Goal: Find specific page/section: Find specific page/section

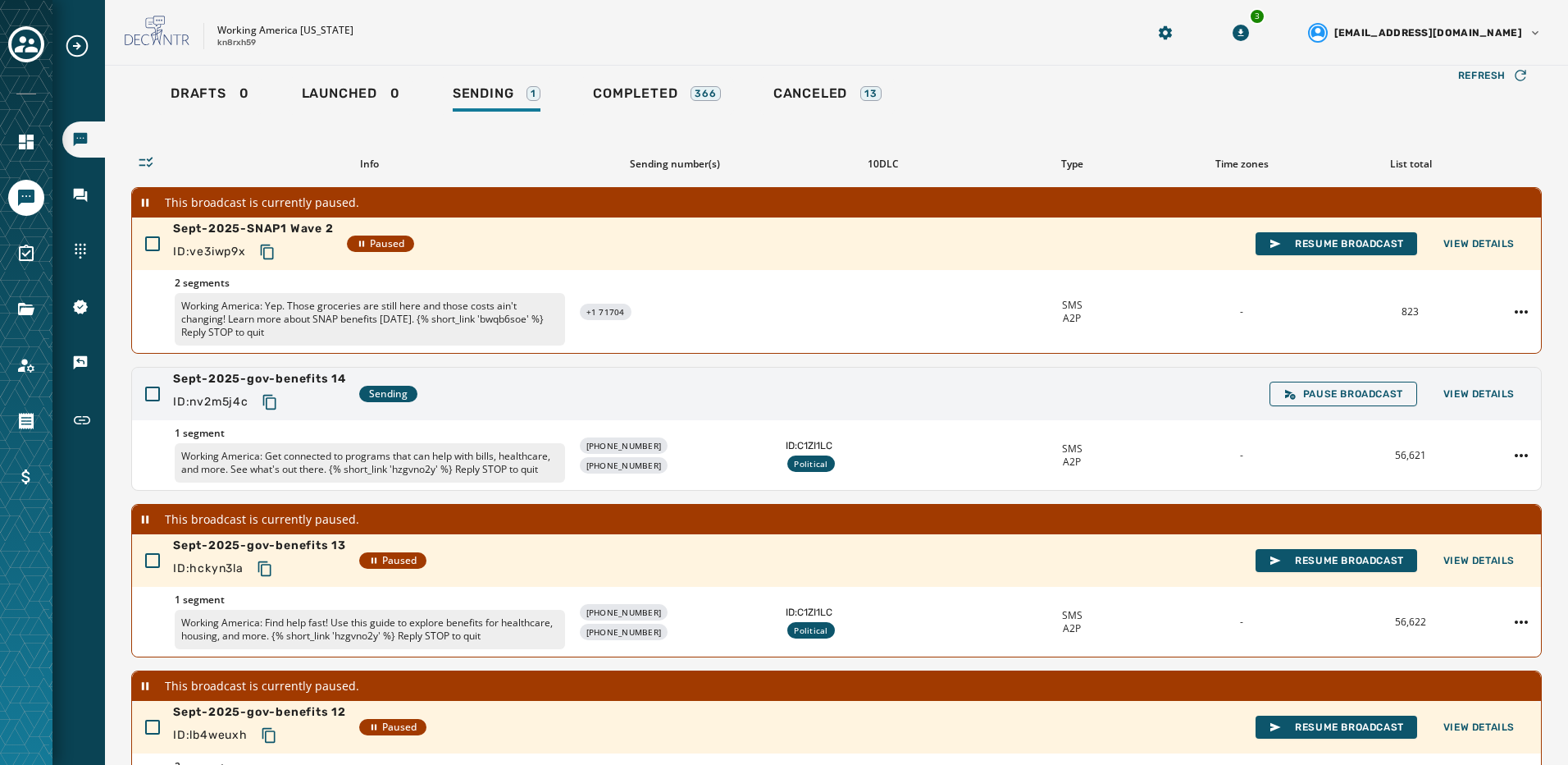
scroll to position [14, 0]
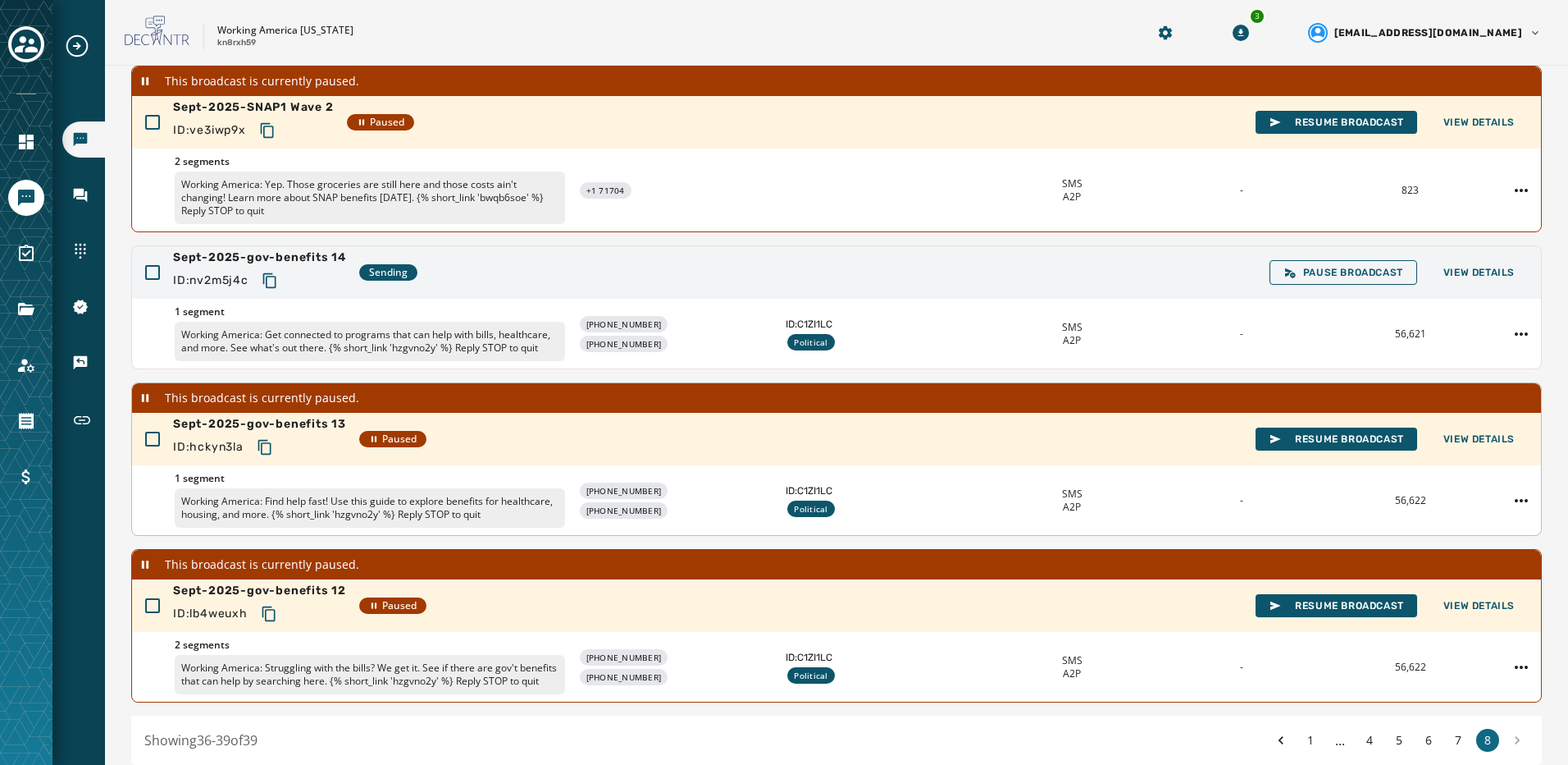
scroll to position [246, 0]
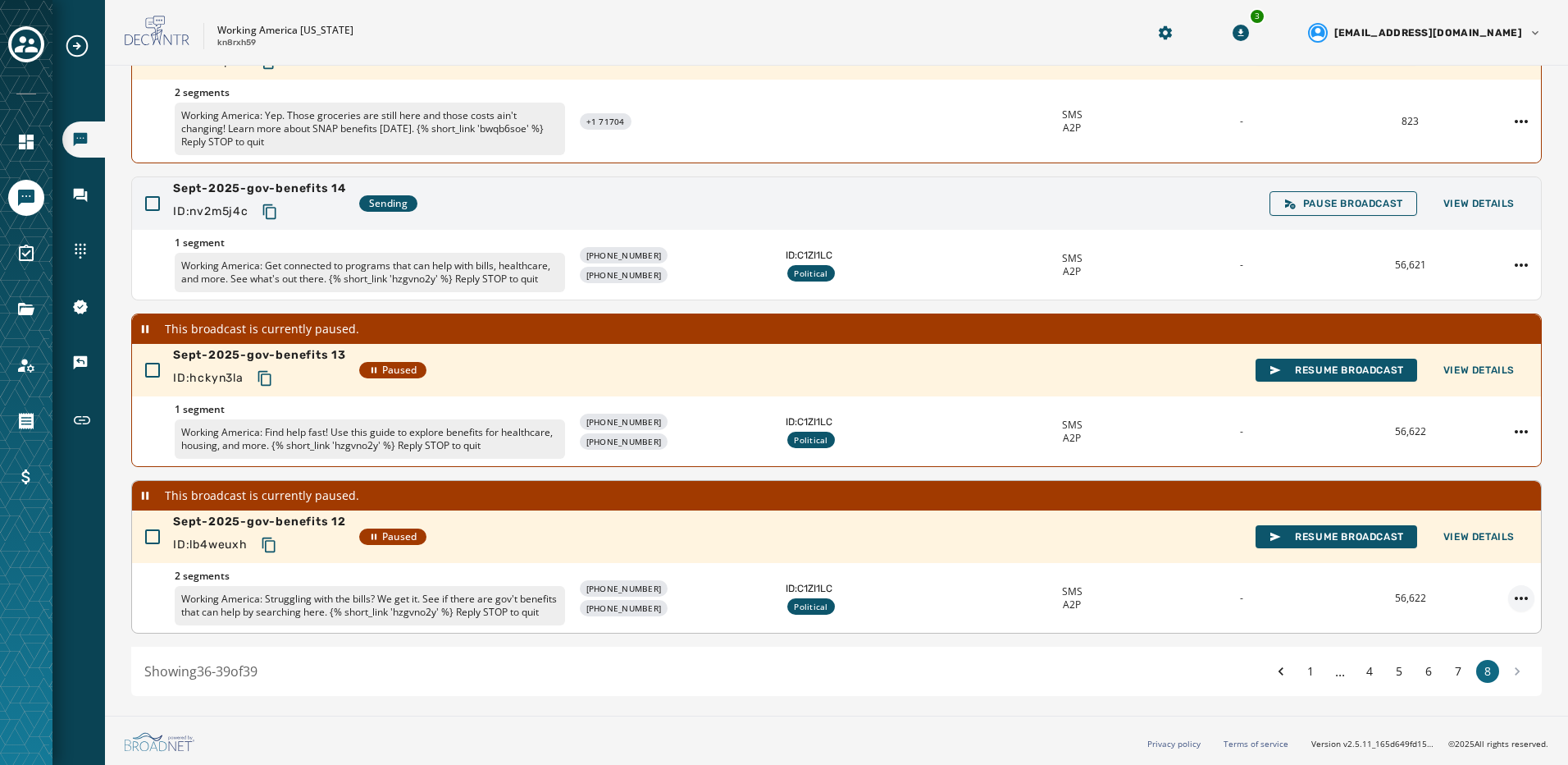
scroll to position [246, 0]
click at [78, 47] on icon "Expand sub nav menu" at bounding box center [77, 46] width 22 height 22
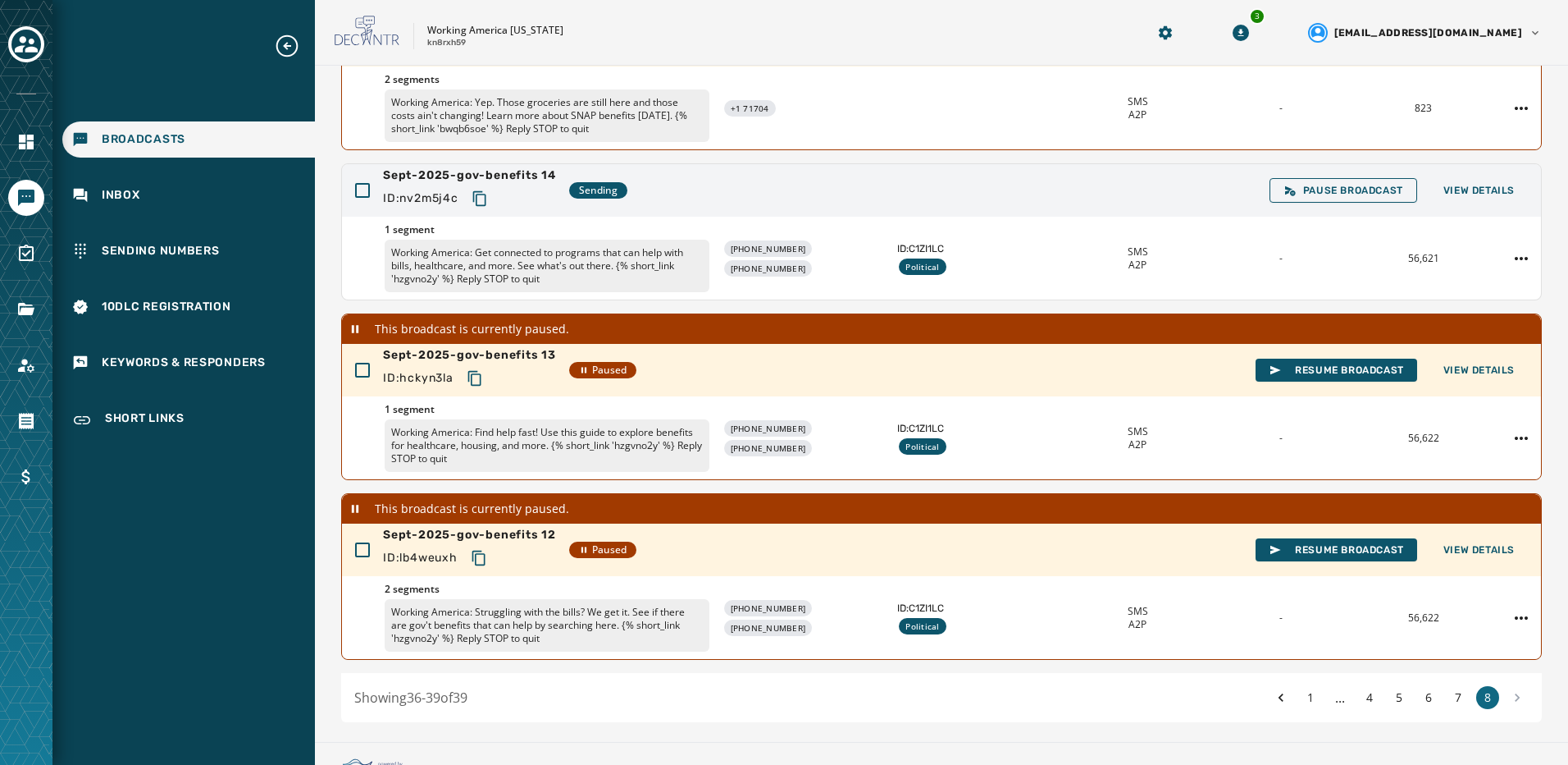
click at [11, 164] on div at bounding box center [26, 382] width 52 height 765
click at [25, 362] on icon "Navigate to Account" at bounding box center [27, 365] width 17 height 14
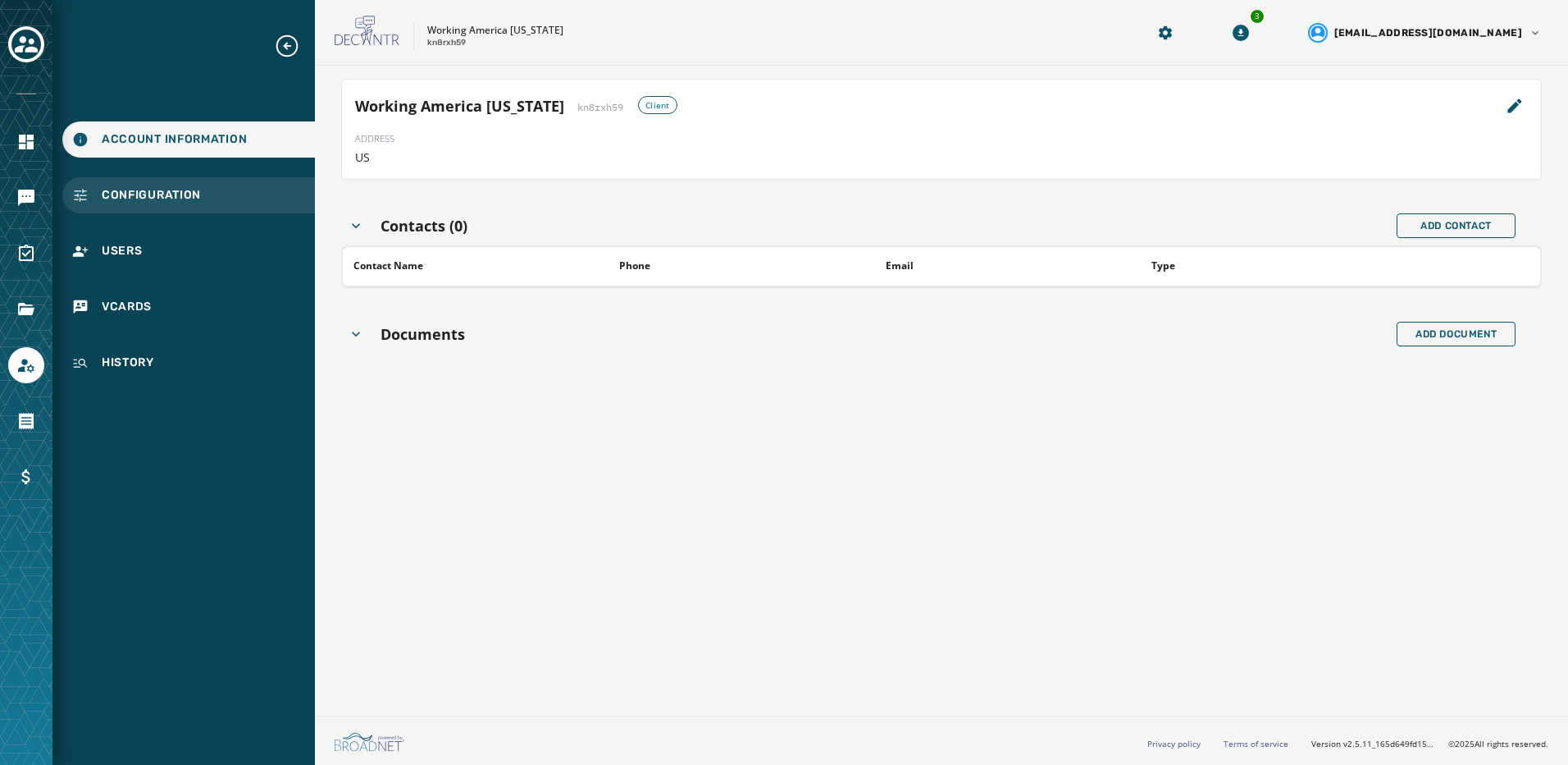
click at [175, 195] on span "Configuration" at bounding box center [152, 195] width 99 height 17
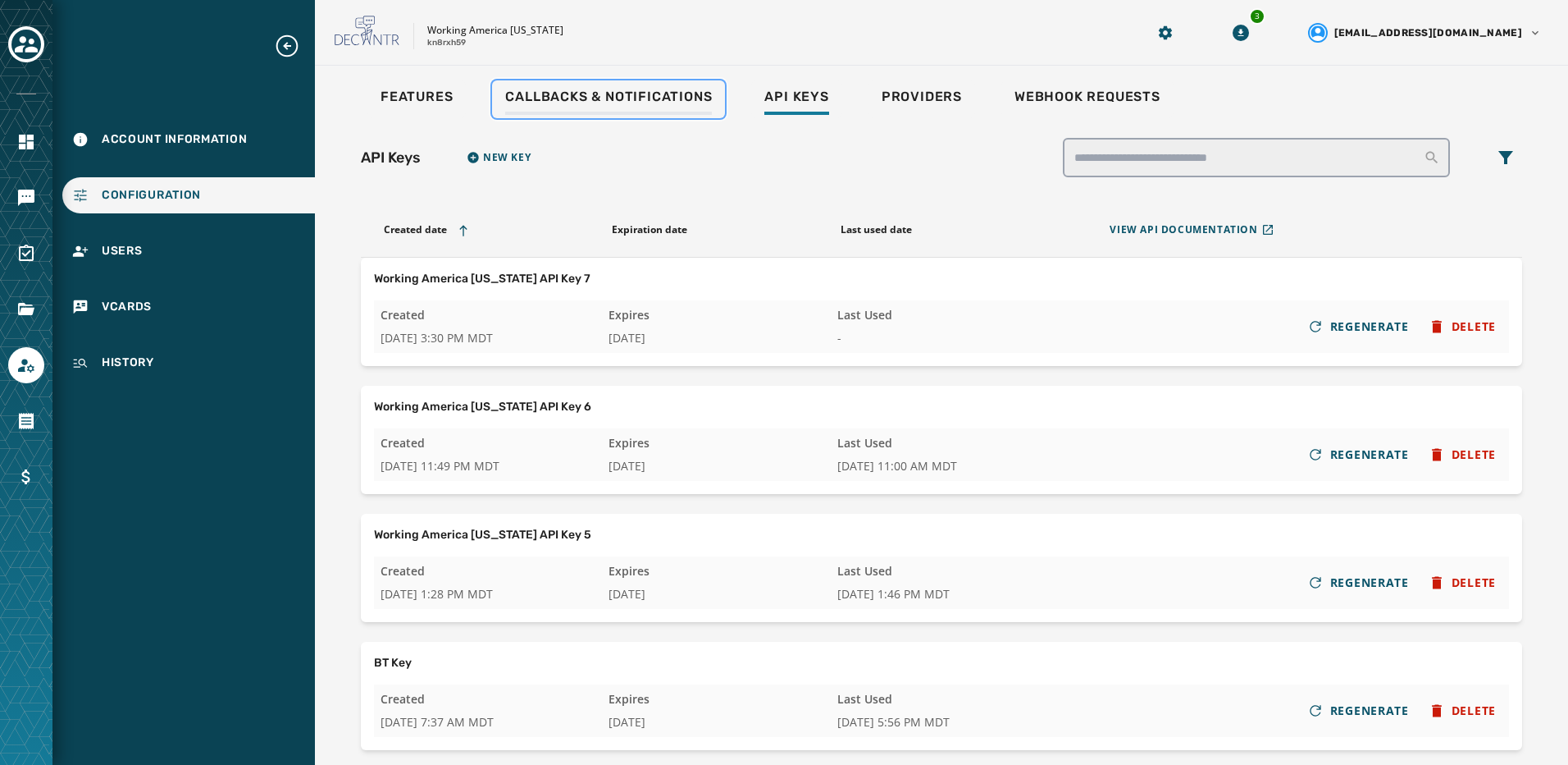
click at [562, 96] on span "Callbacks & Notifications" at bounding box center [608, 97] width 207 height 17
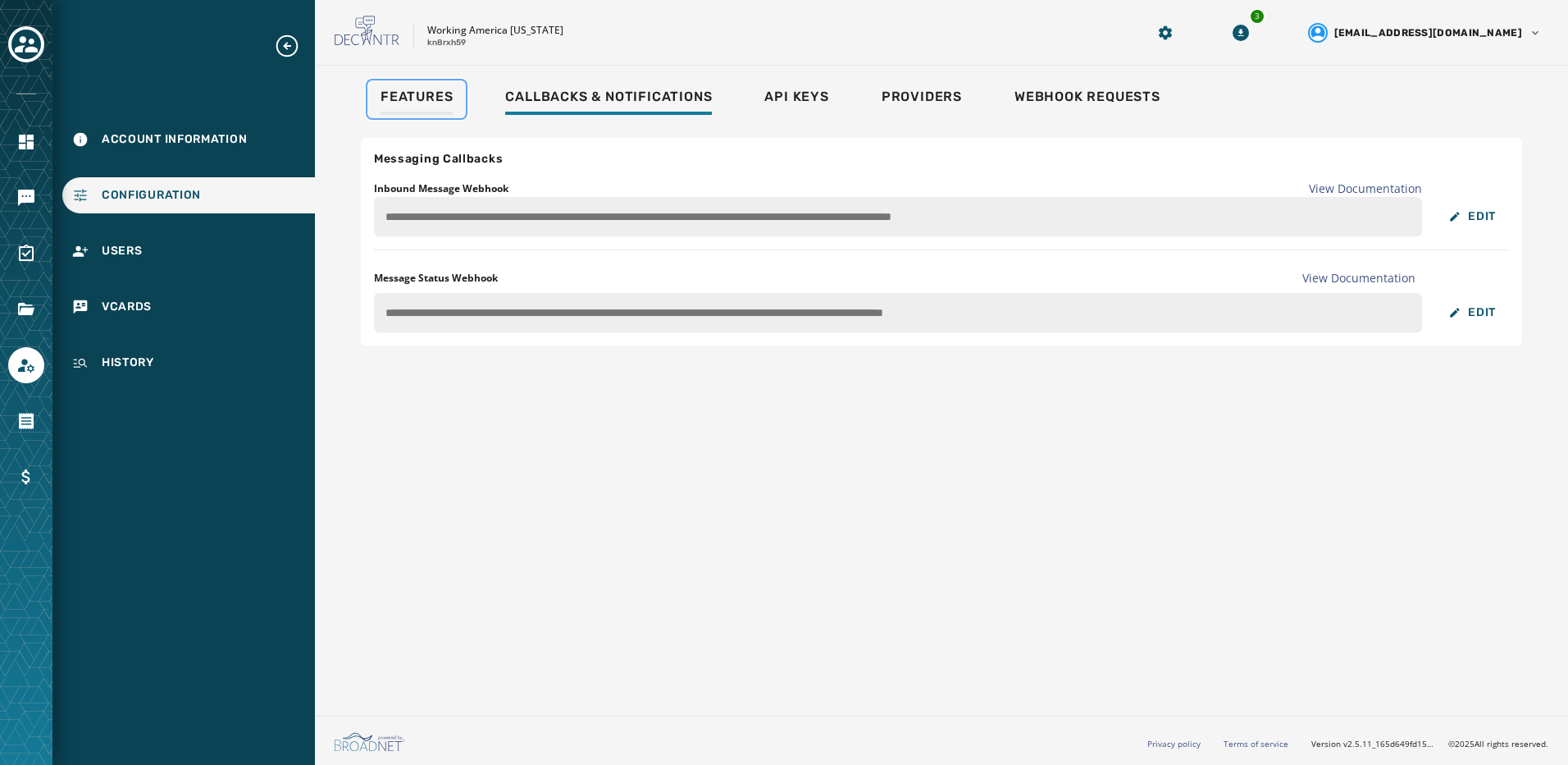
click at [398, 96] on span "Features" at bounding box center [416, 97] width 73 height 17
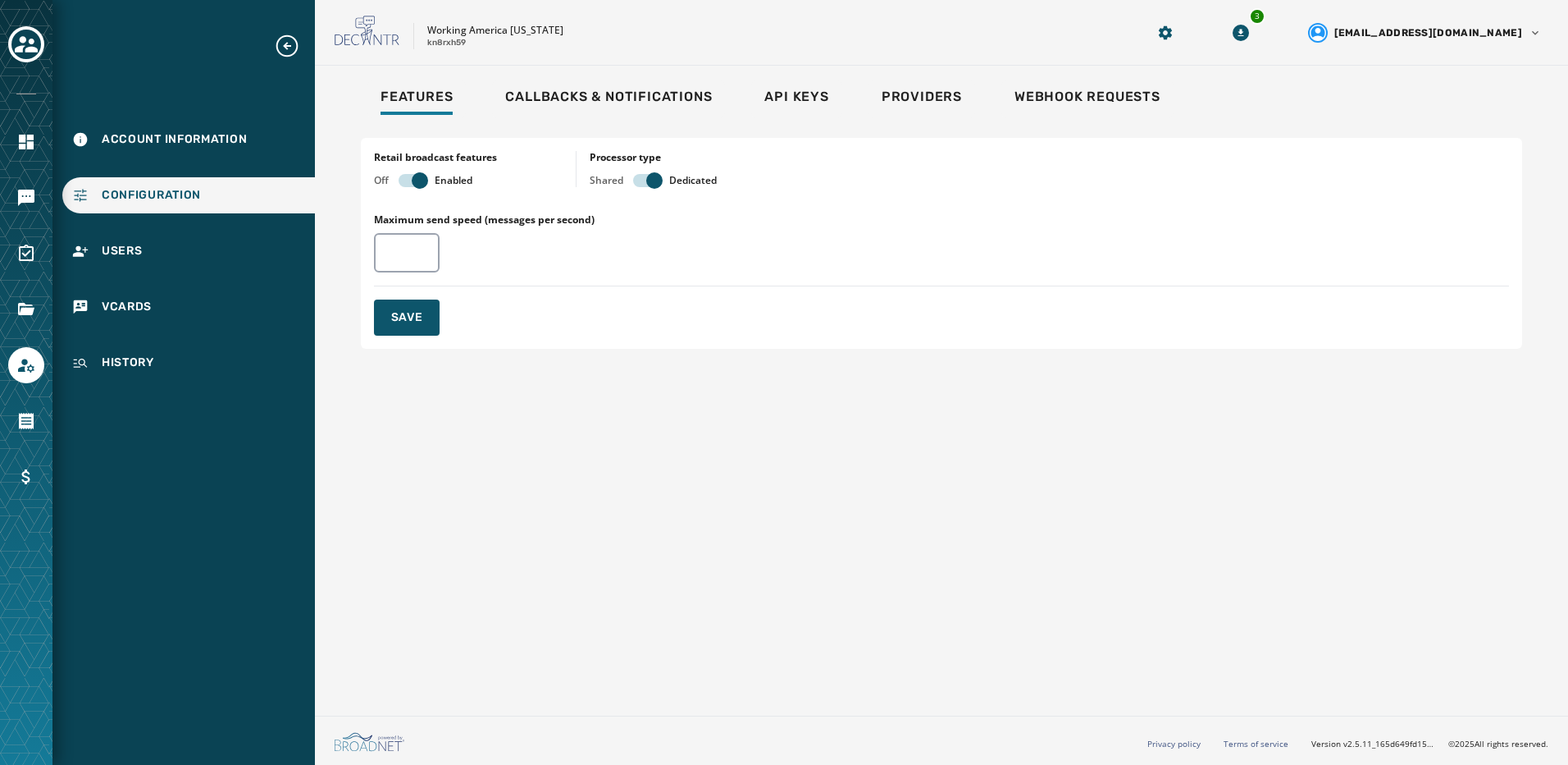
click at [285, 46] on icon "Expand sub nav menu" at bounding box center [288, 46] width 22 height 22
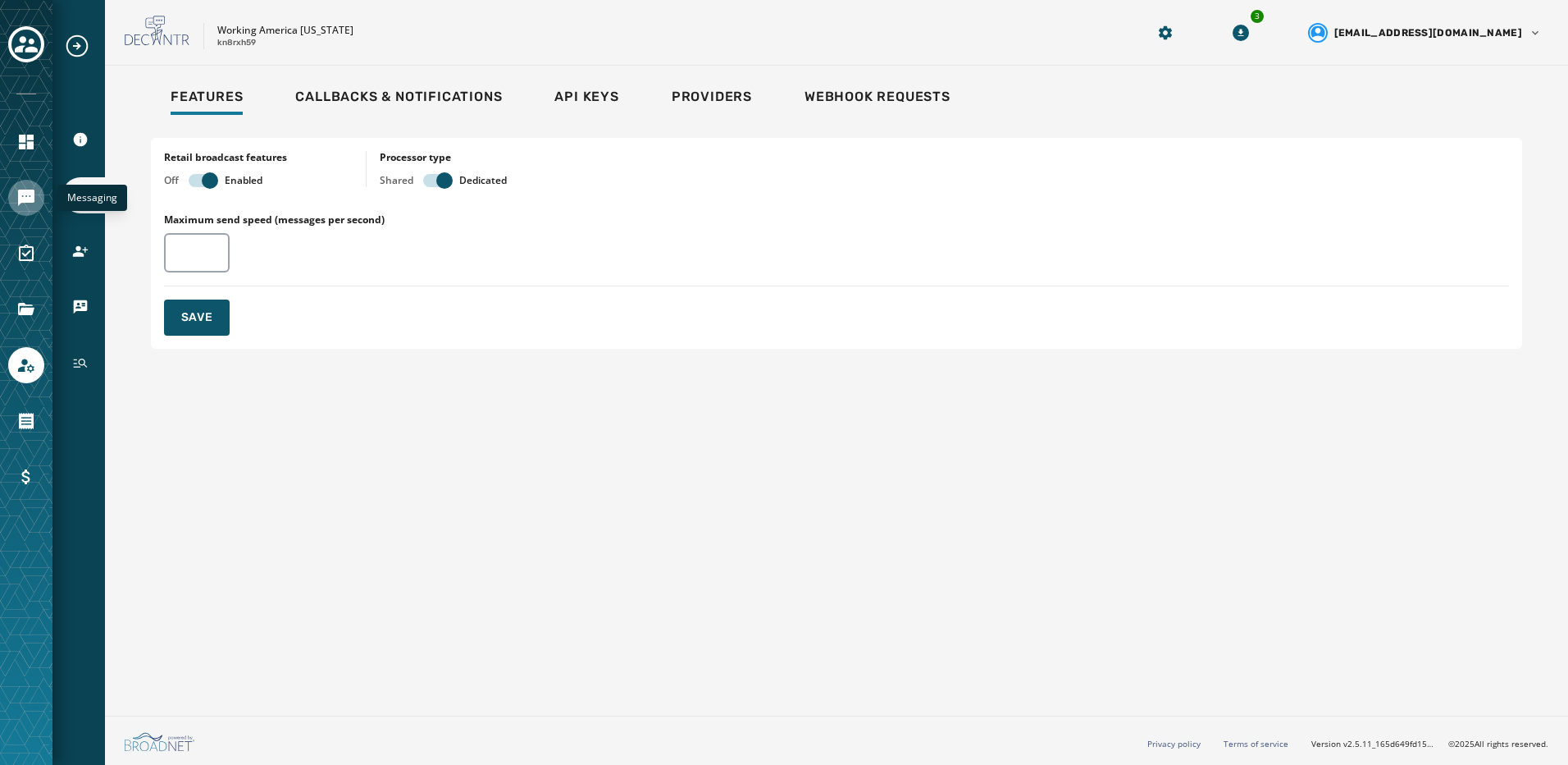
click at [23, 205] on icon "Navigate to Messaging" at bounding box center [26, 197] width 19 height 19
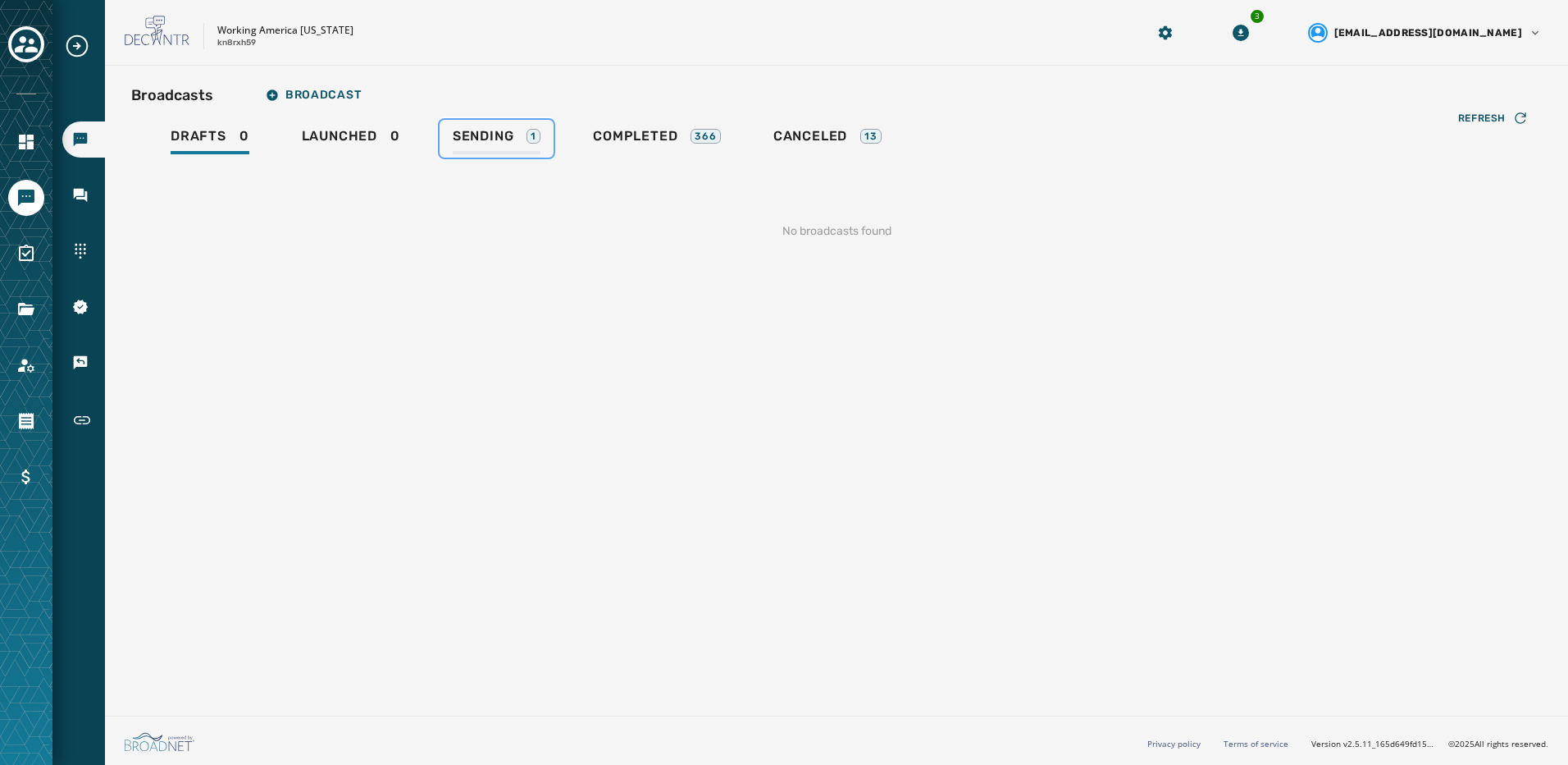
click at [524, 139] on div "Sending 1" at bounding box center [496, 141] width 87 height 27
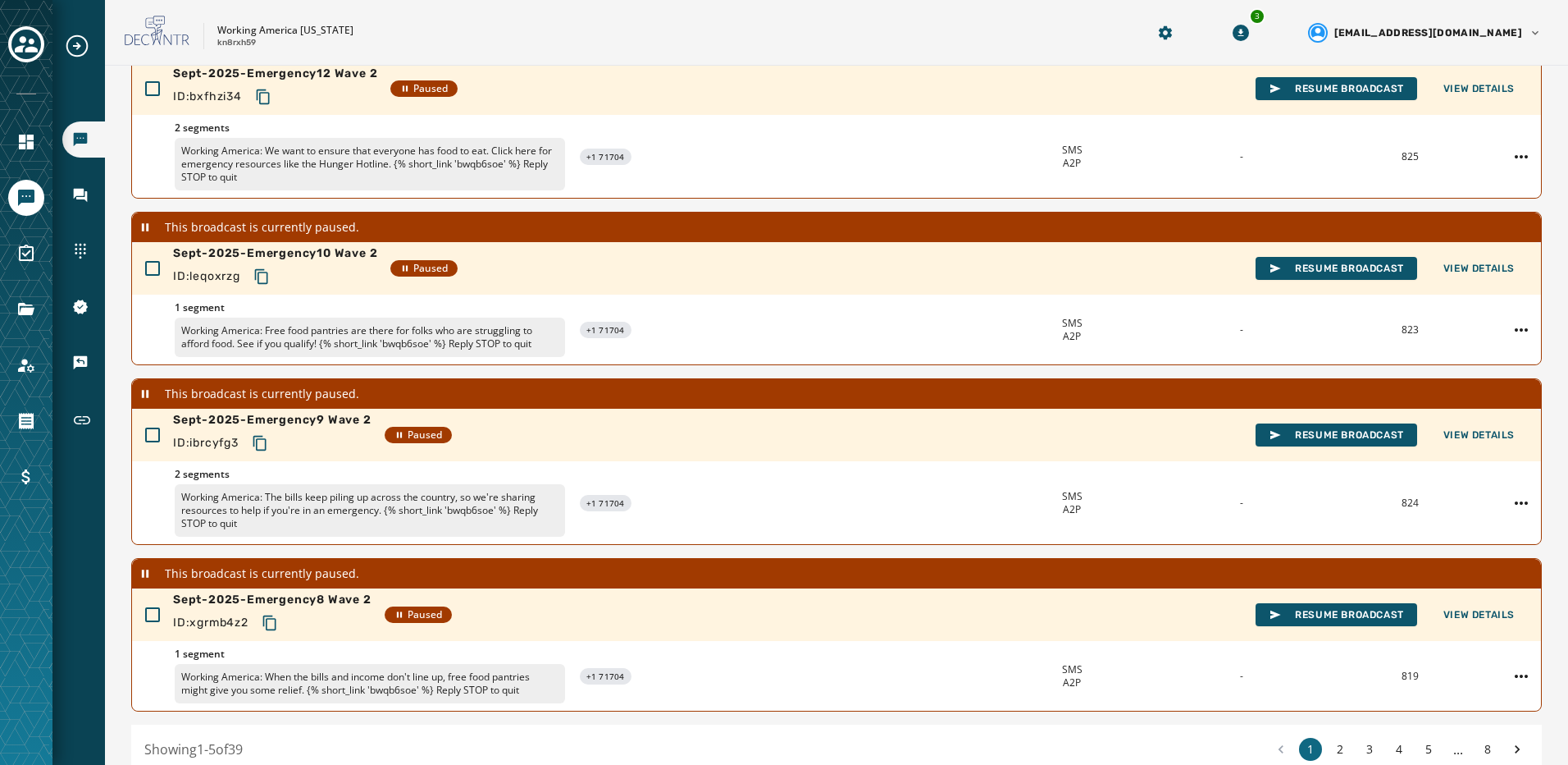
scroll to position [455, 0]
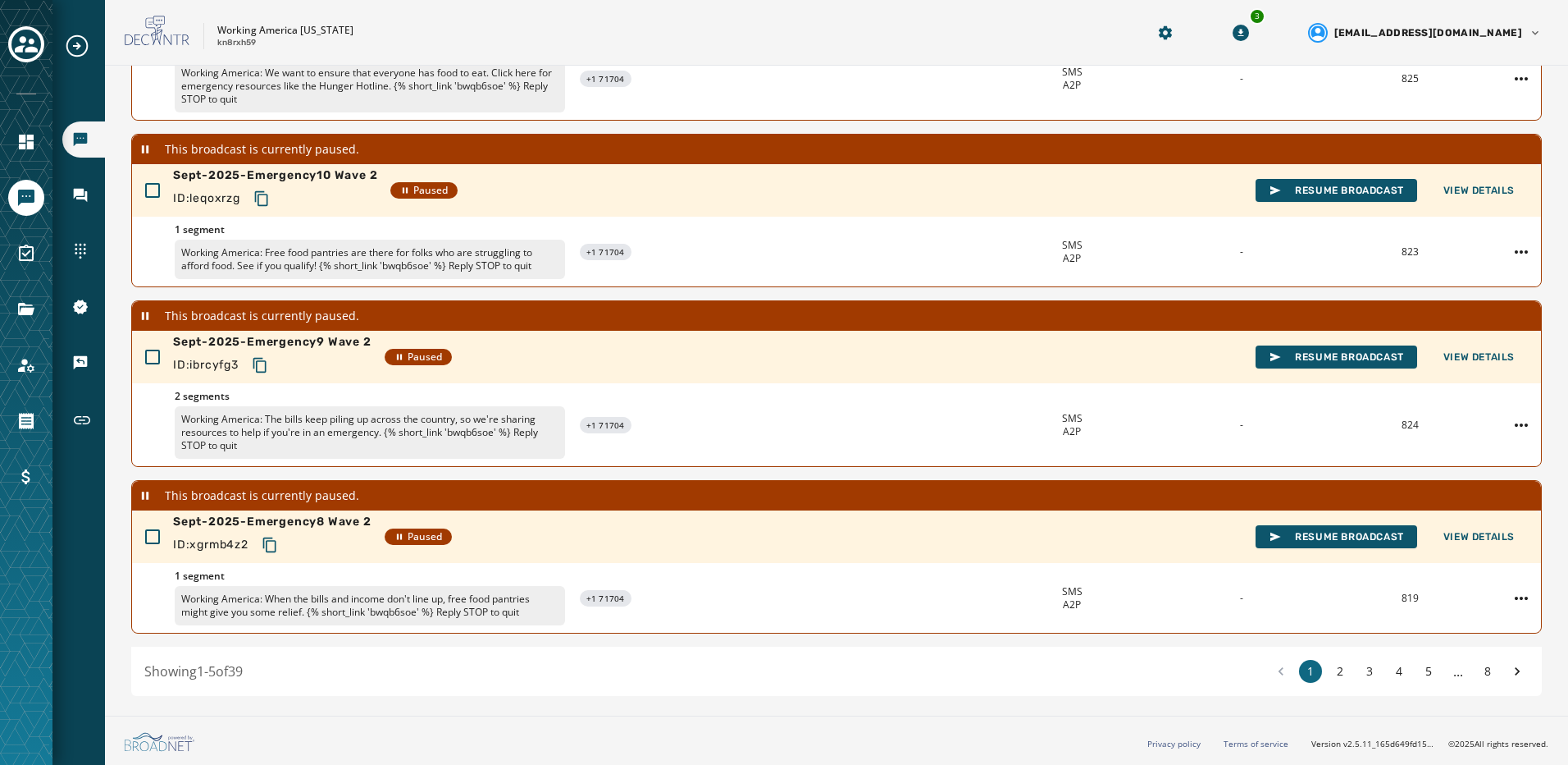
click at [1490, 680] on div "1 2 3 4 5 ... 8" at bounding box center [1399, 670] width 259 height 23
click at [1487, 679] on div "1 2 3 4 5 ... 8" at bounding box center [1399, 670] width 259 height 23
click at [1482, 675] on button "8" at bounding box center [1487, 670] width 23 height 23
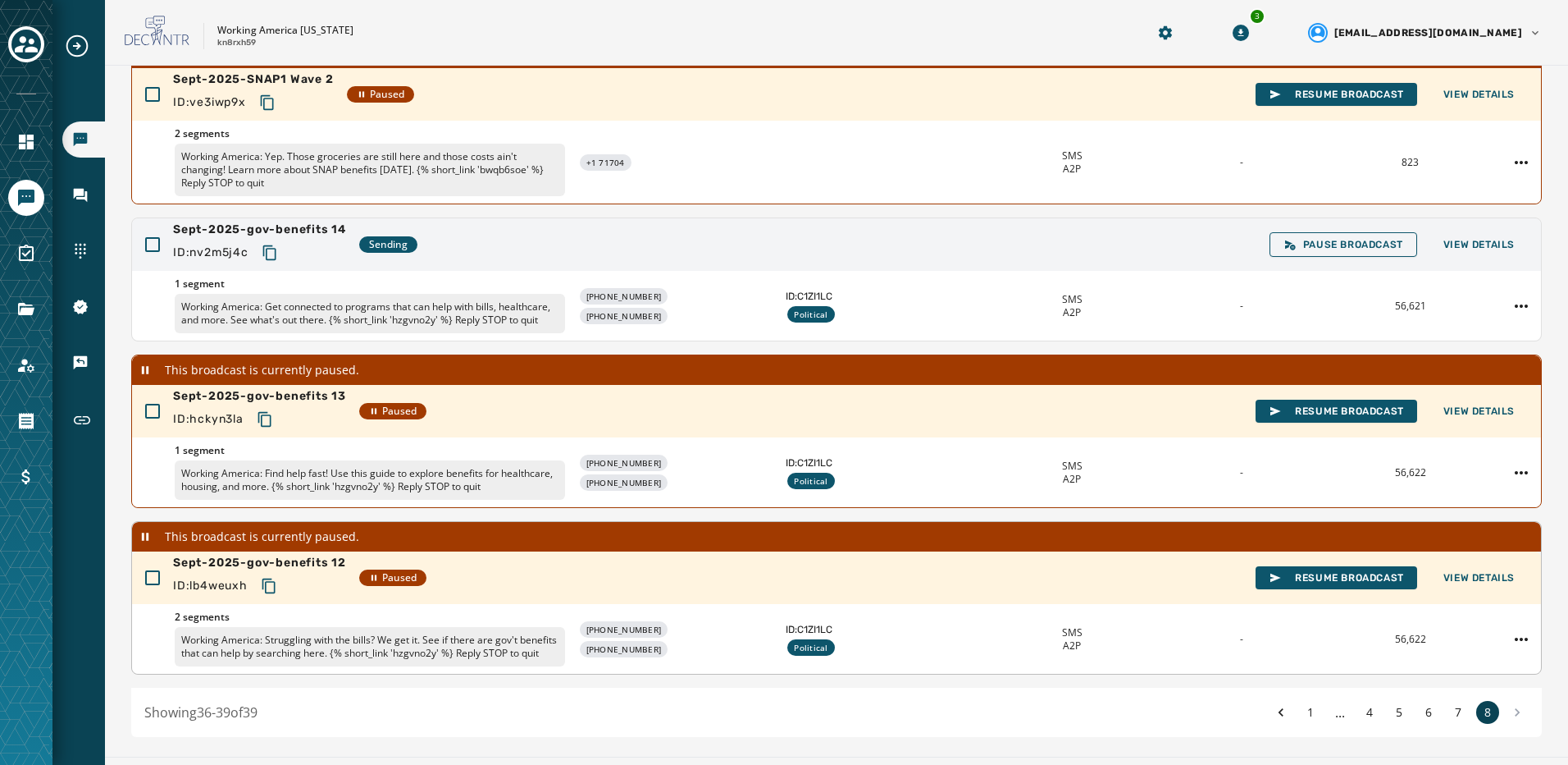
scroll to position [164, 0]
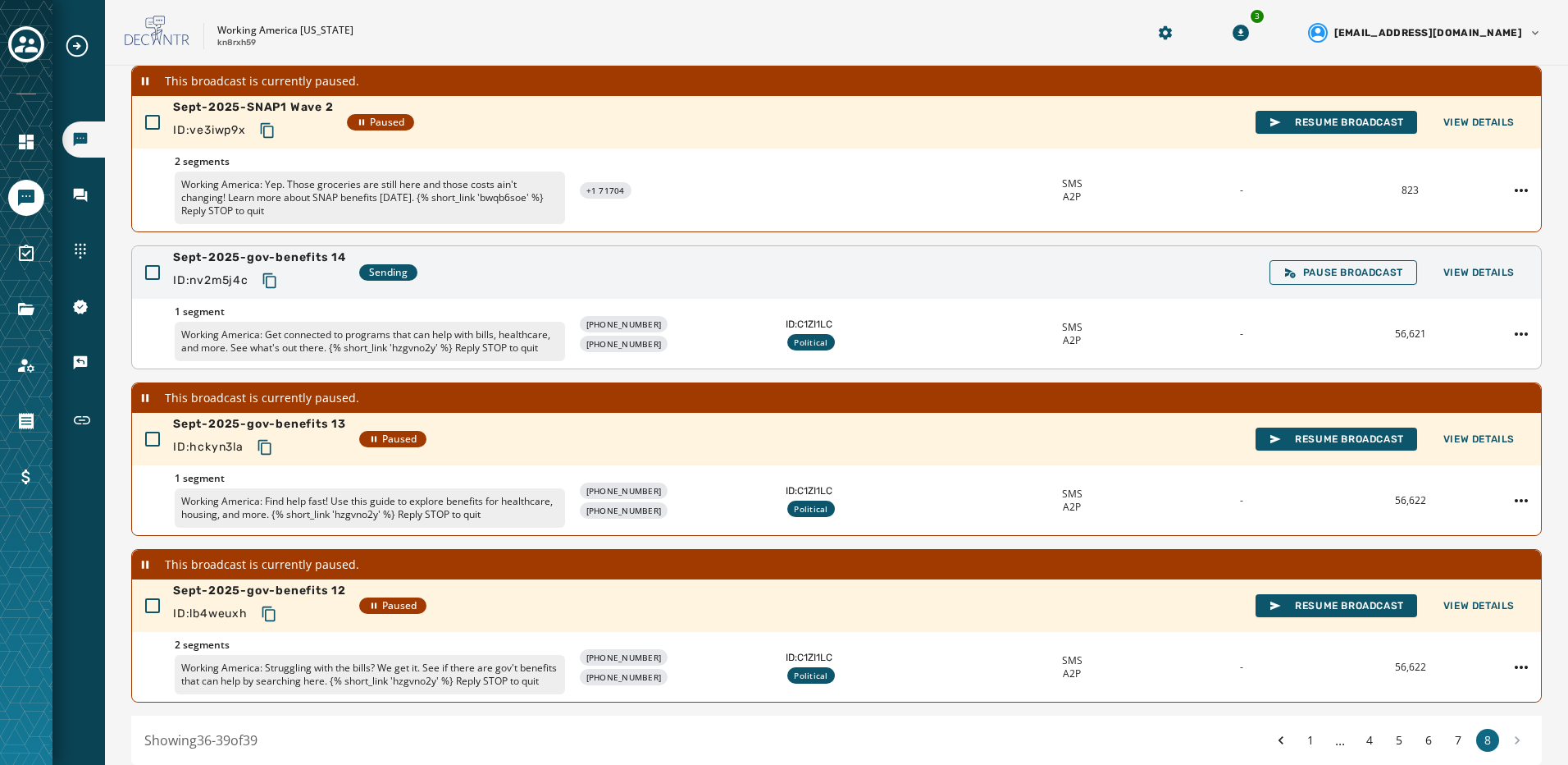
click at [1474, 260] on div "Pause Broadcast View Details" at bounding box center [1398, 272] width 258 height 25
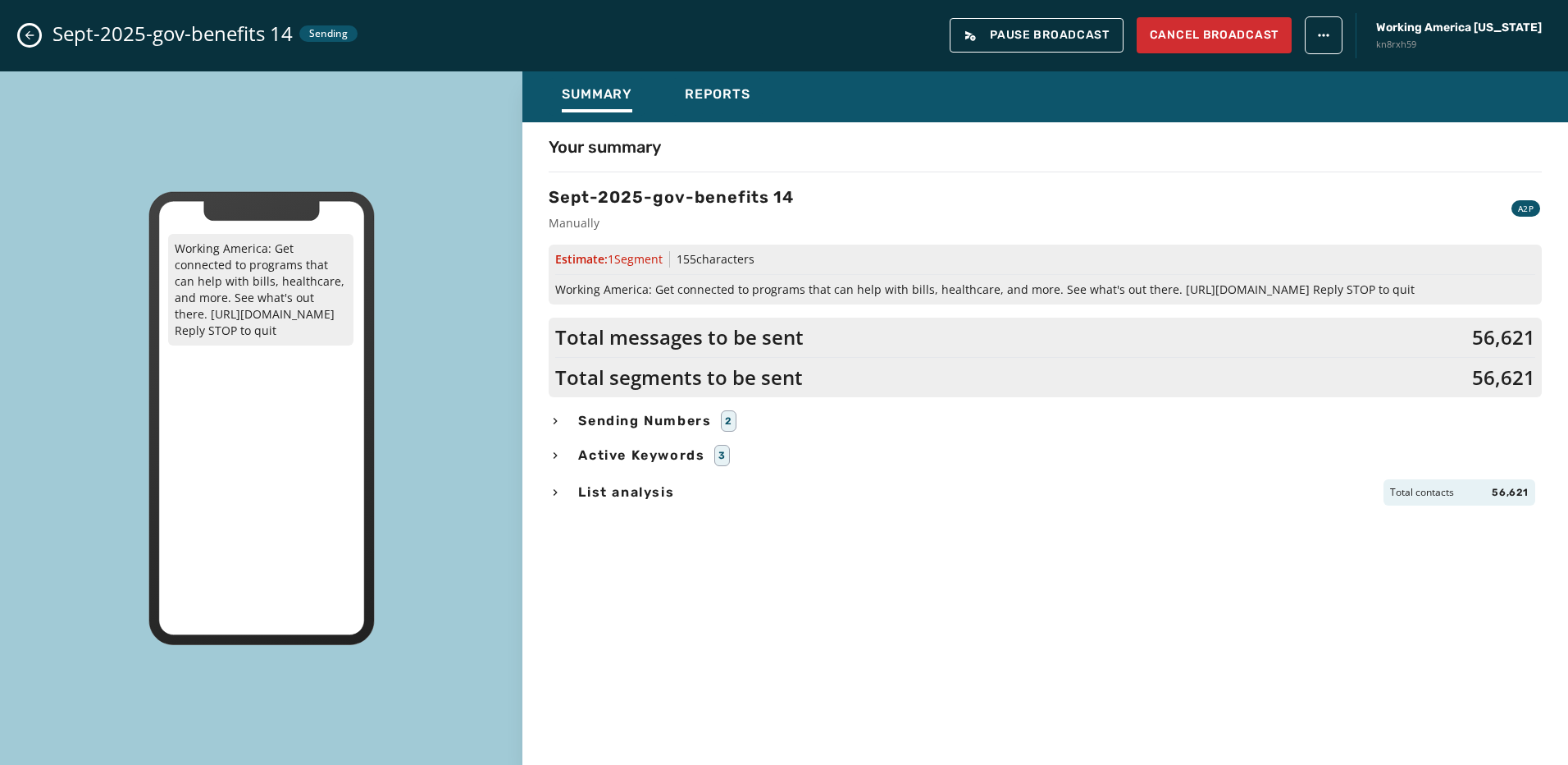
click at [659, 87] on div "Summary Reports" at bounding box center [1045, 97] width 1046 height 51
click at [709, 97] on span "Reports" at bounding box center [717, 95] width 65 height 17
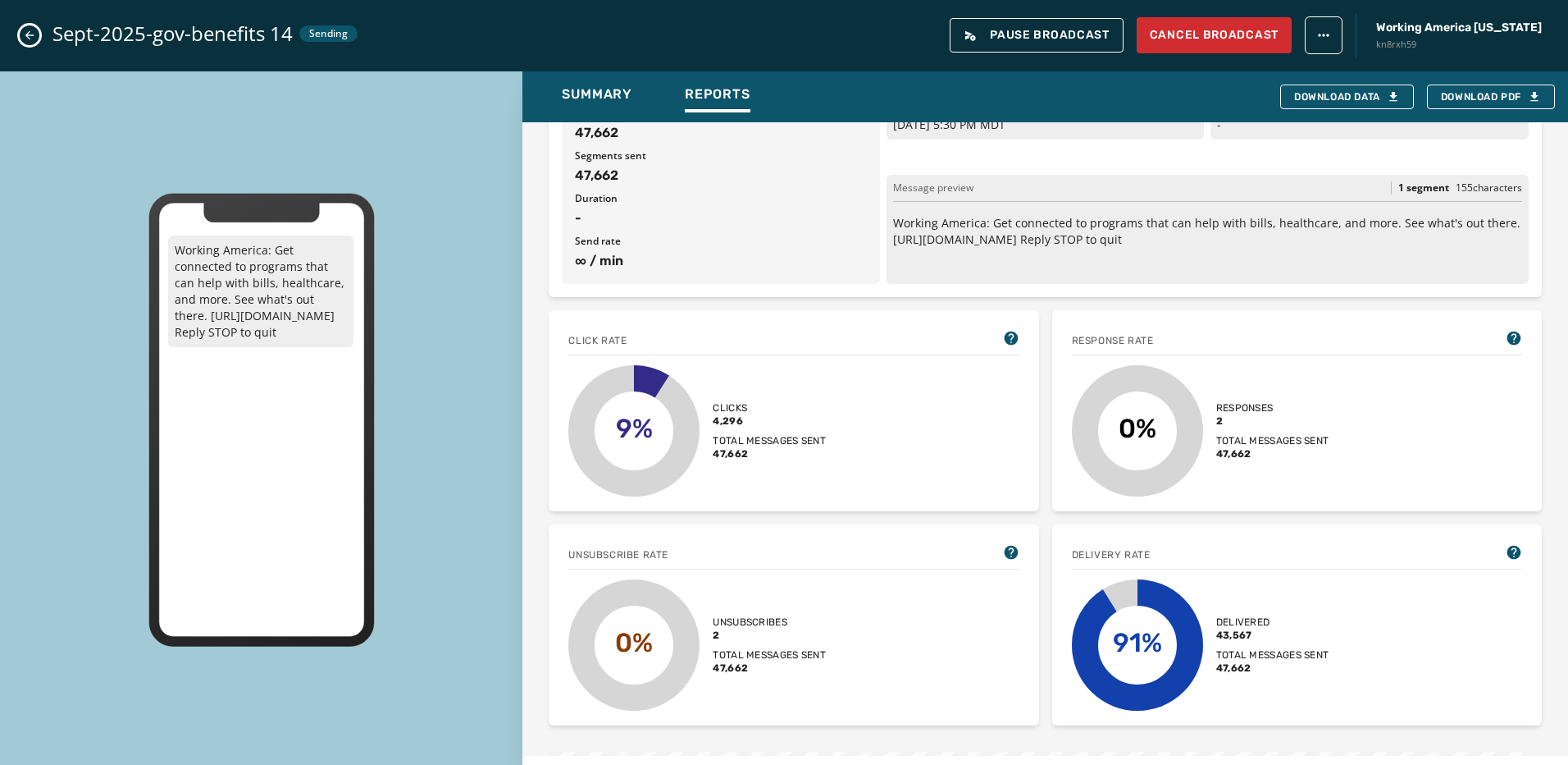
scroll to position [0, 0]
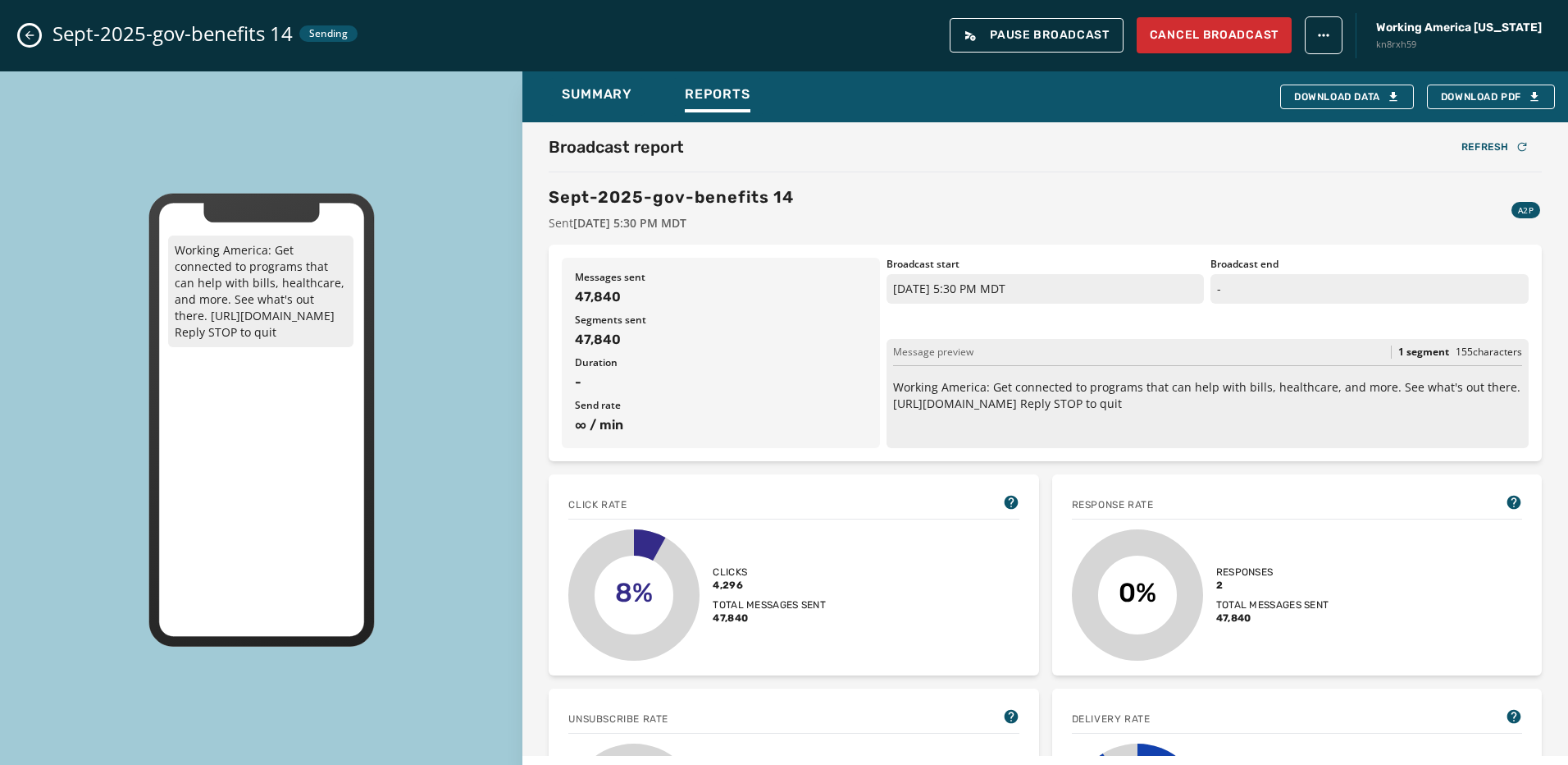
click at [39, 35] on button "Close admin drawer" at bounding box center [28, 35] width 19 height 19
